Goal: Task Accomplishment & Management: Manage account settings

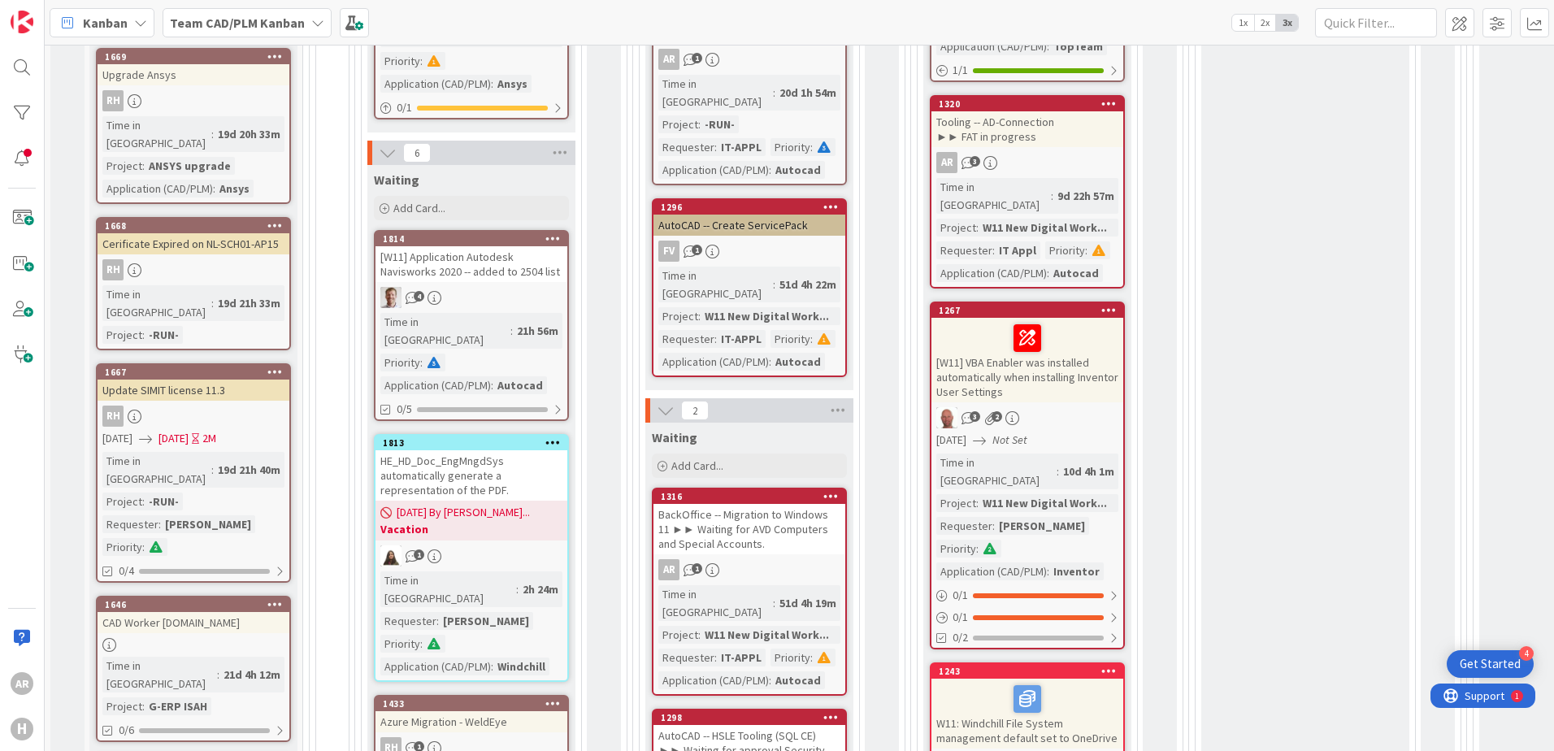
scroll to position [904, 0]
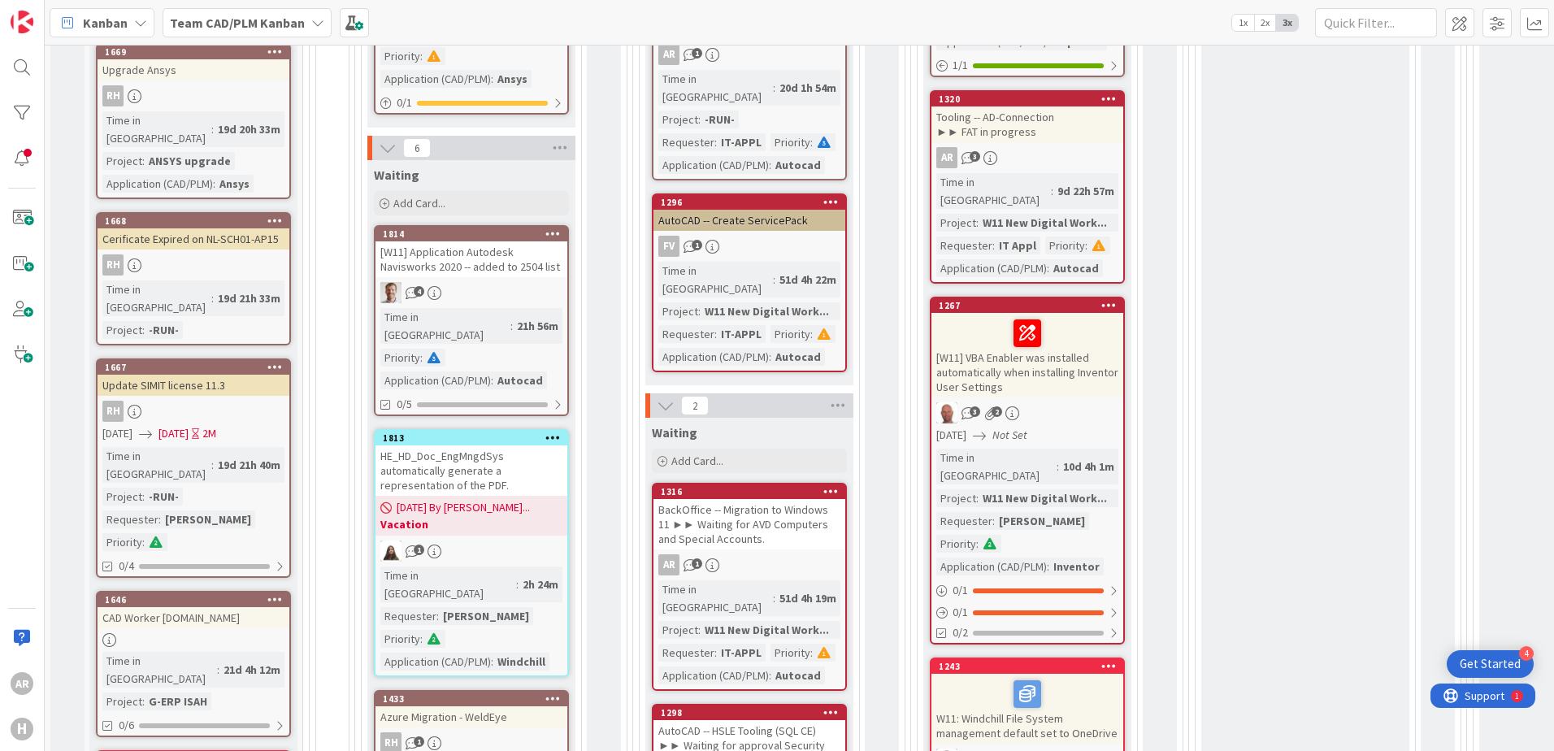
click at [760, 499] on div "BackOffice -- Migration to Windows 11 ►► Waiting for AVD Computers and Special …" at bounding box center [749, 524] width 192 height 50
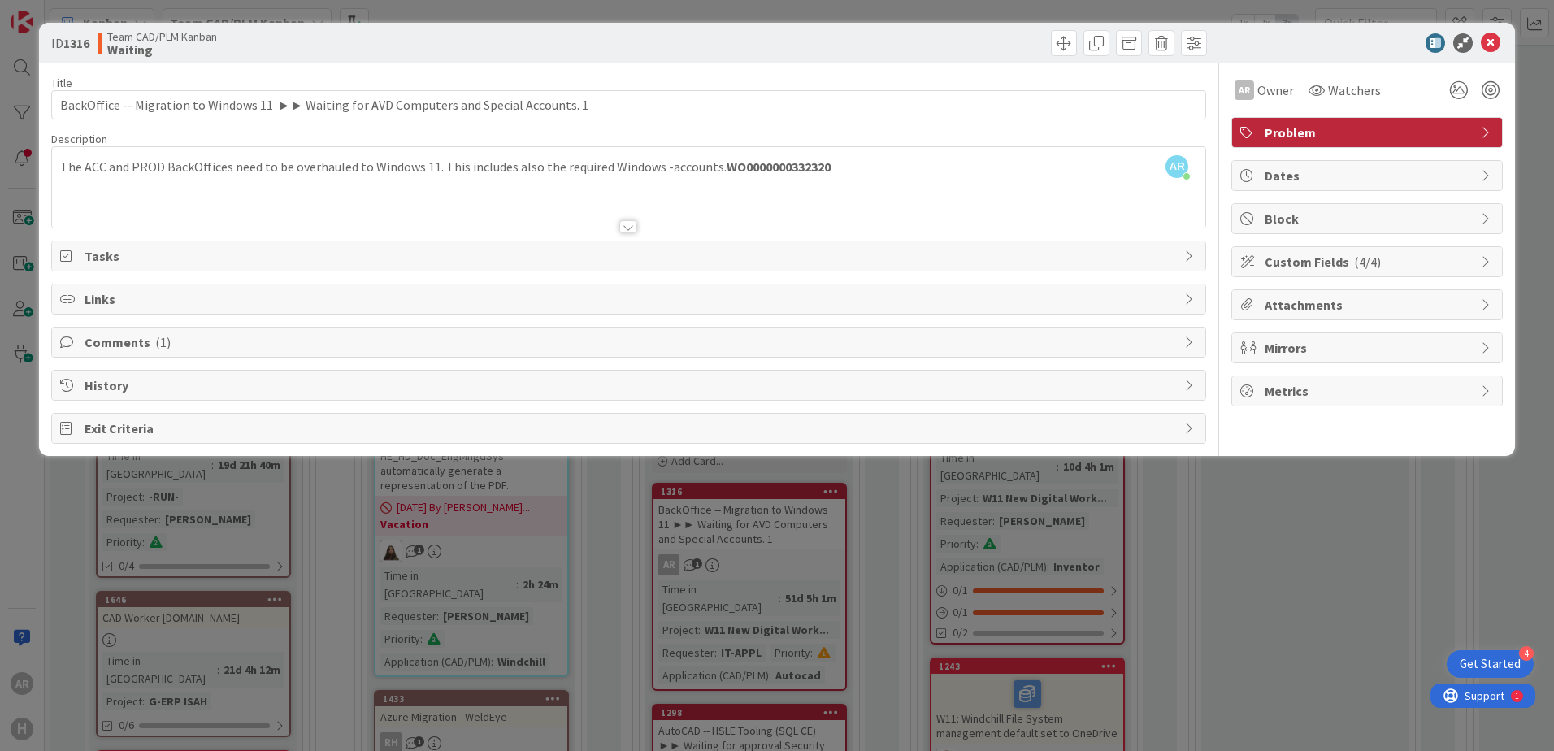
type input "BackOffice -- Migration to Windows 11 ►► Waiting for AVD Computers and Special …"
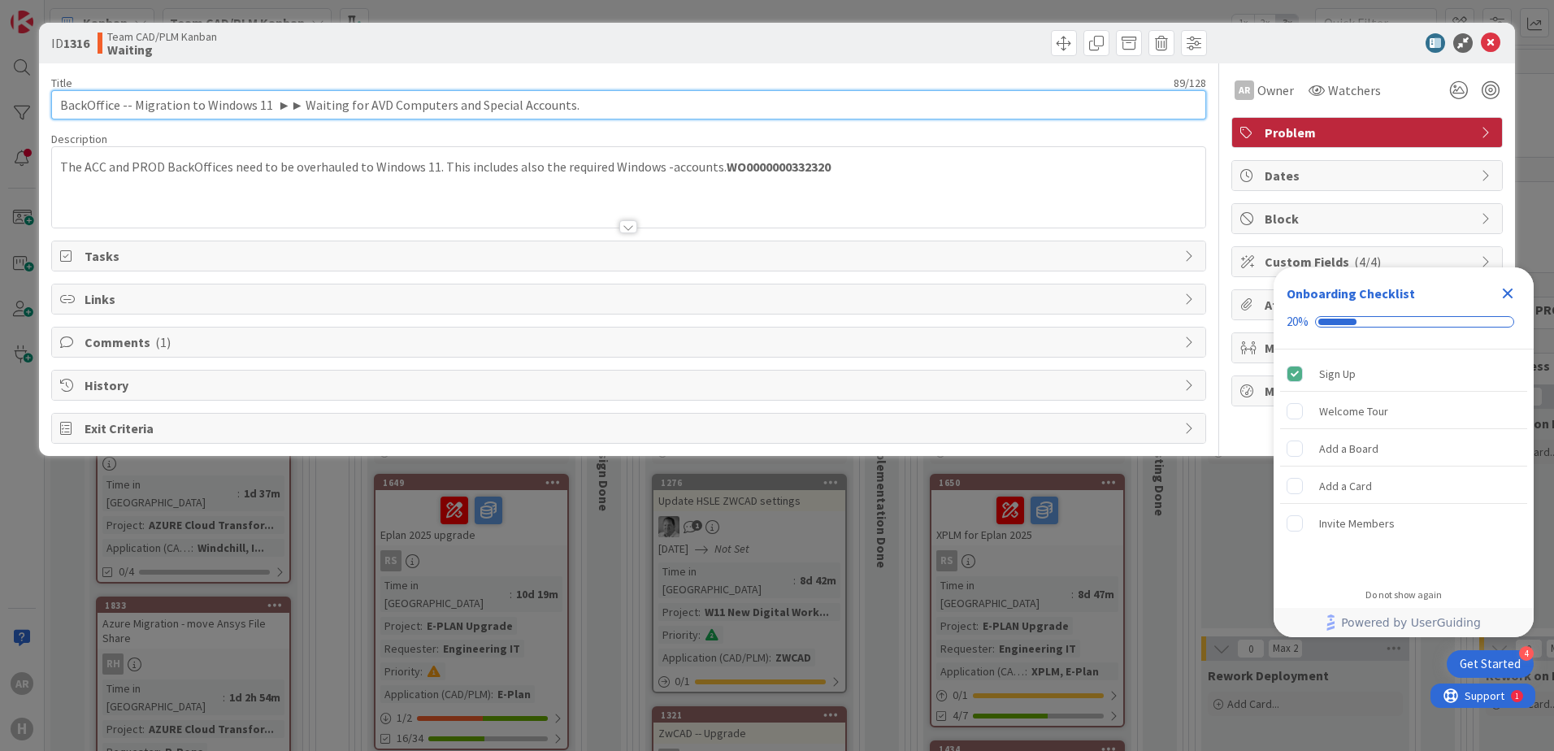
click at [587, 103] on input "BackOffice -- Migration to Windows 11 ►► Waiting for AVD Computers and Special …" at bounding box center [628, 104] width 1155 height 29
type input "BackOffice -- Migration to Windows 11 ►► Waiting for AVD Computers and Special …"
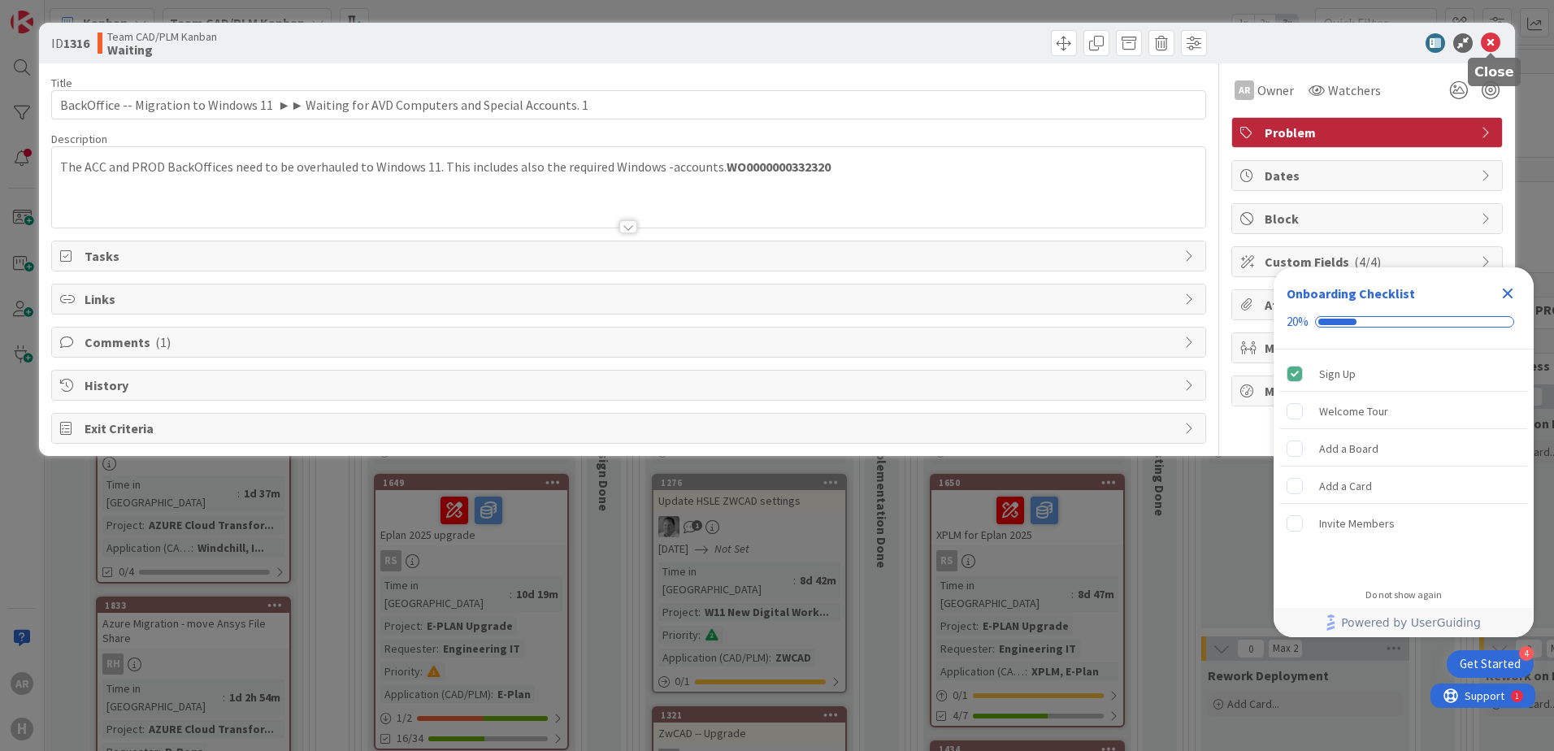
click at [1495, 41] on icon at bounding box center [1490, 43] width 20 height 20
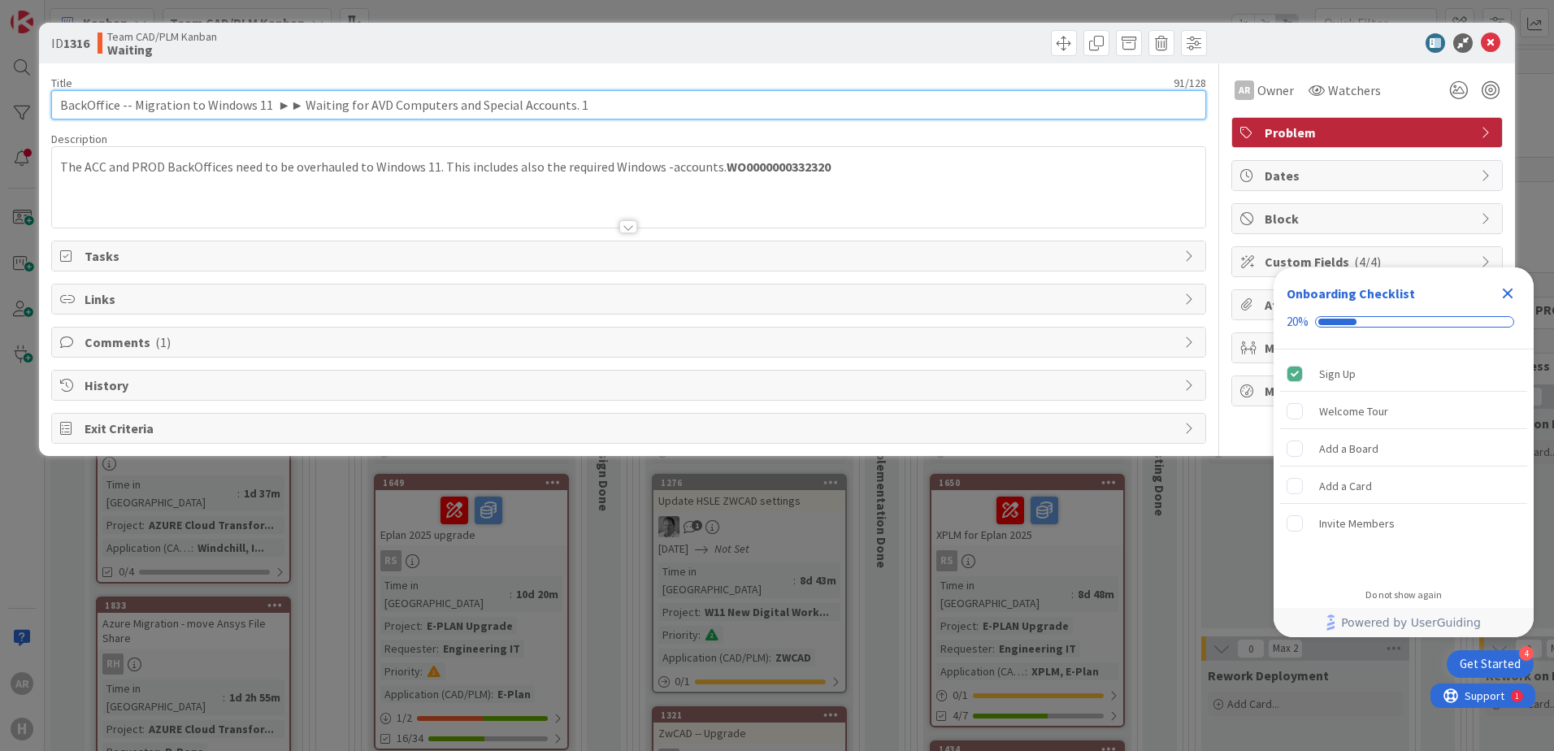
click at [624, 99] on input "BackOffice -- Migration to Windows 11 ►► Waiting for AVD Computers and Special …" at bounding box center [628, 104] width 1155 height 29
type input "BackOffice -- Migration to Windows 11 ►► Waiting for AVD Computers and Special …"
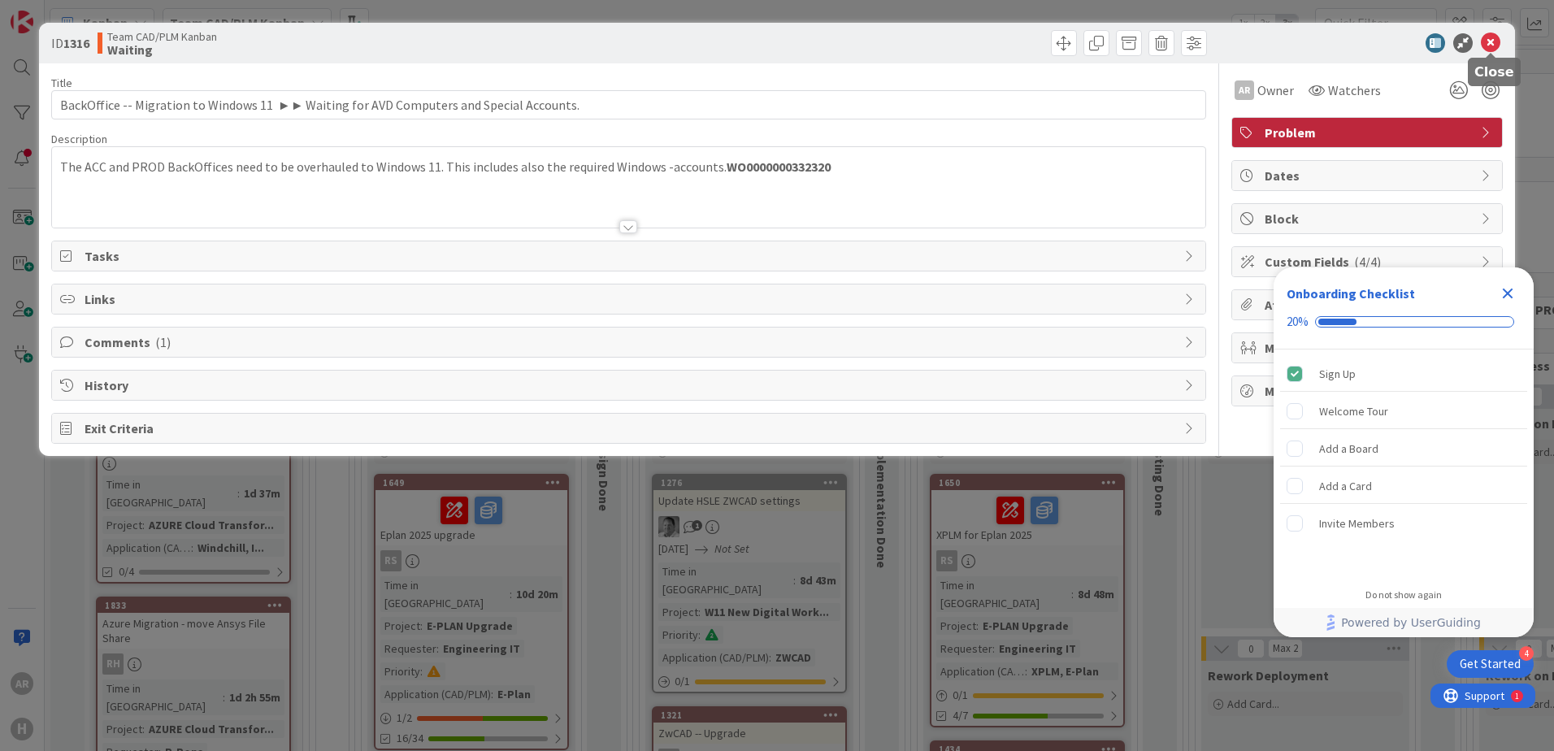
click at [1489, 41] on icon at bounding box center [1490, 43] width 20 height 20
